Goal: Task Accomplishment & Management: Manage account settings

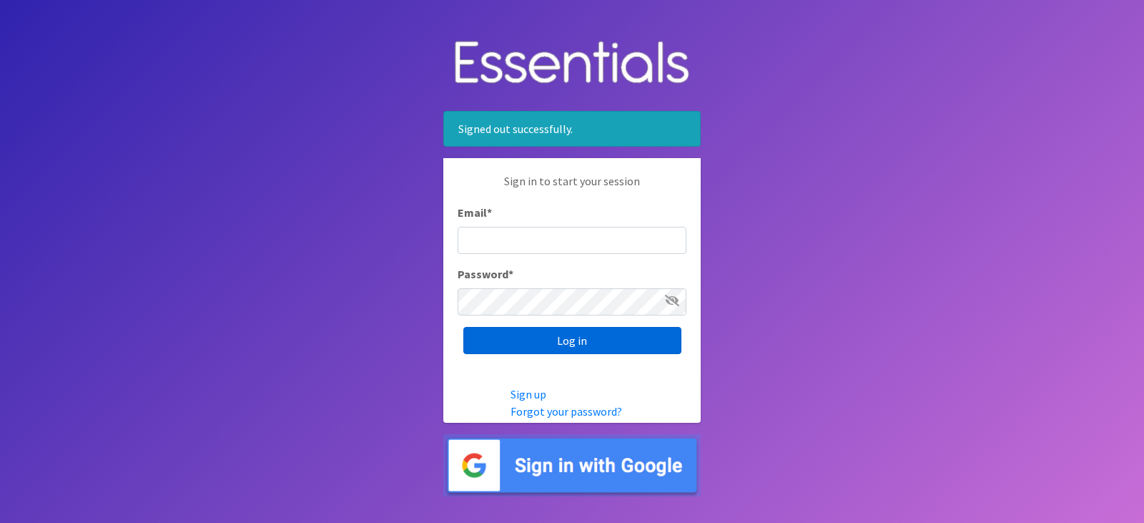
type input "[EMAIL_ADDRESS][DOMAIN_NAME]"
click at [607, 342] on input "Log in" at bounding box center [572, 340] width 218 height 27
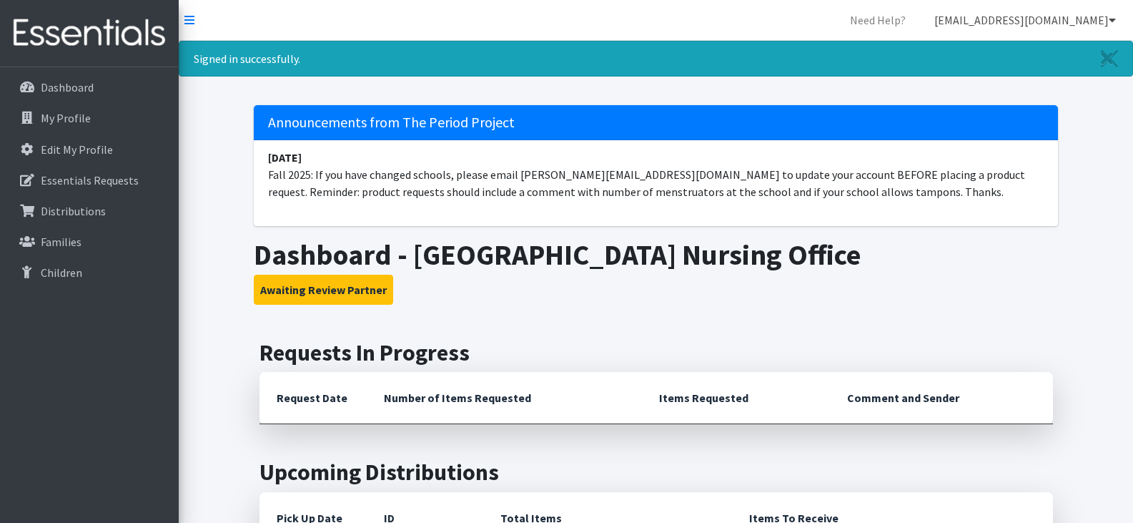
click at [1102, 19] on link "[EMAIL_ADDRESS][DOMAIN_NAME]" at bounding box center [1025, 20] width 204 height 29
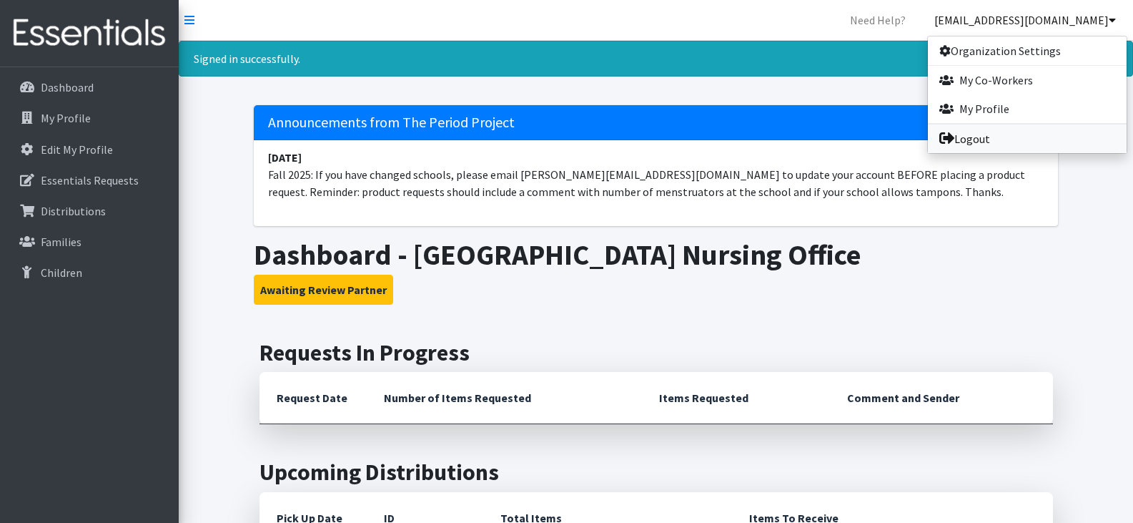
click at [1013, 135] on link "Logout" at bounding box center [1027, 138] width 199 height 29
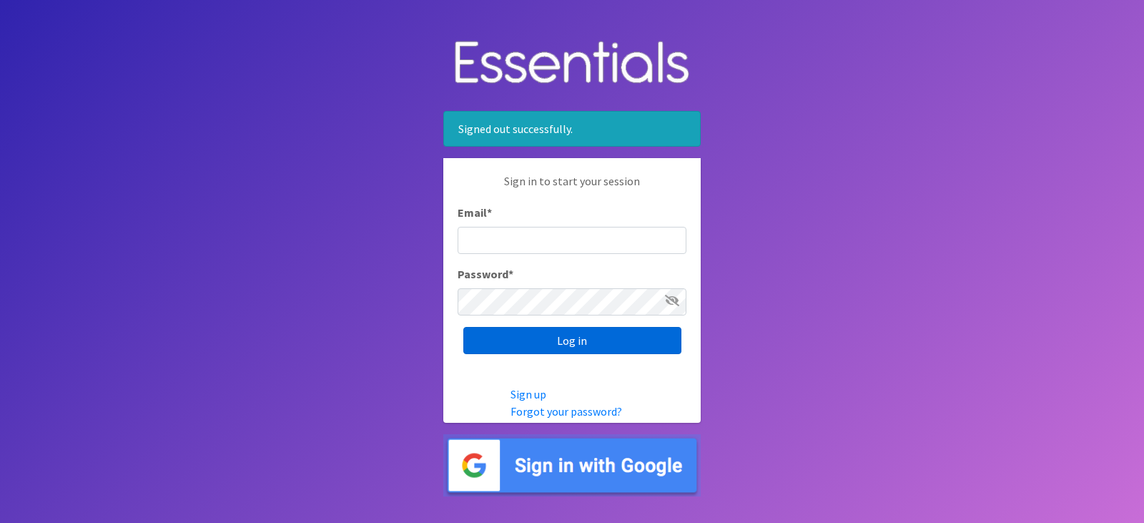
type input "[EMAIL_ADDRESS][DOMAIN_NAME]"
click at [597, 337] on input "Log in" at bounding box center [572, 340] width 218 height 27
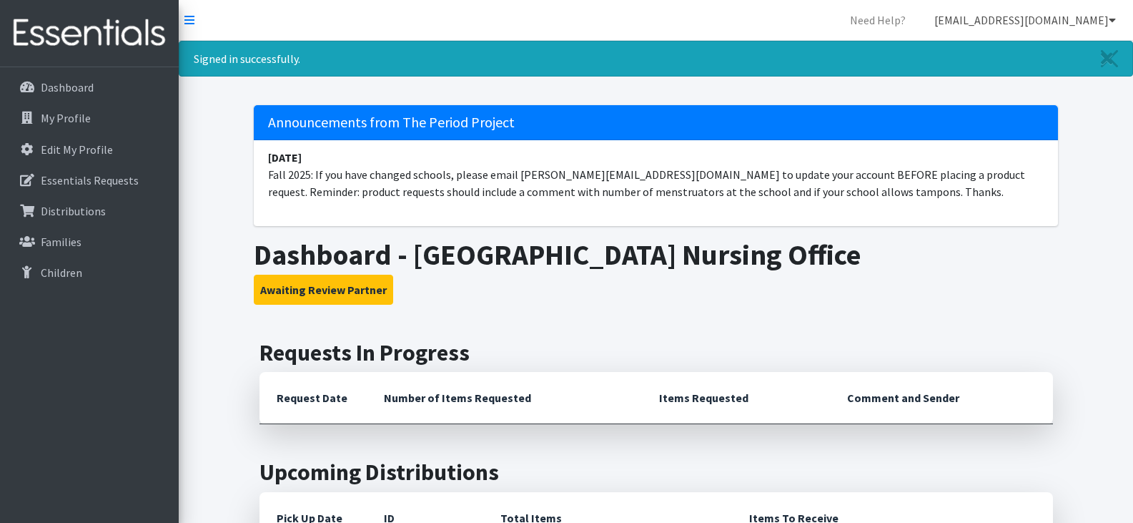
click at [1112, 19] on icon at bounding box center [1112, 19] width 7 height 11
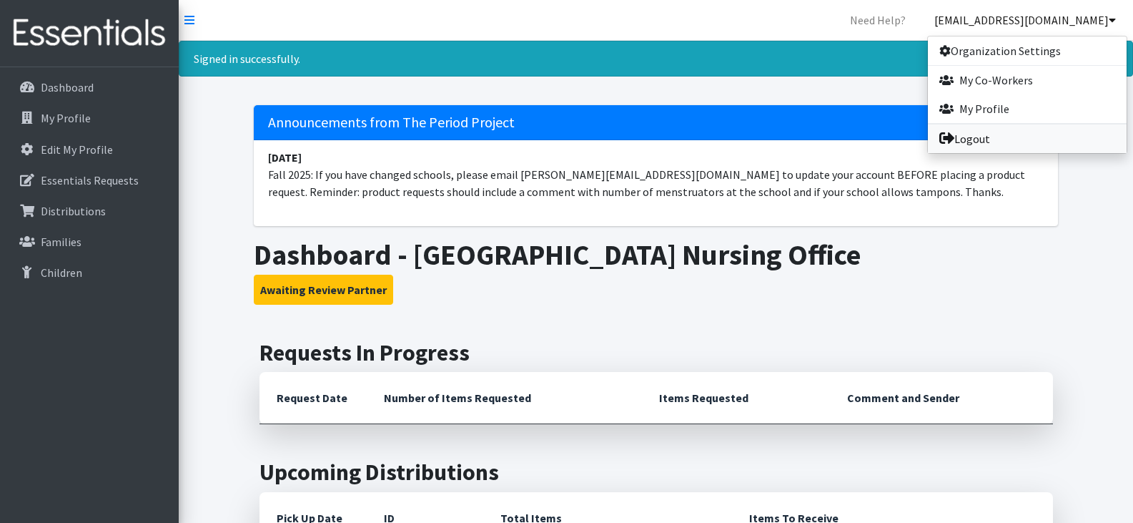
click at [989, 137] on link "Logout" at bounding box center [1027, 138] width 199 height 29
